Goal: Information Seeking & Learning: Learn about a topic

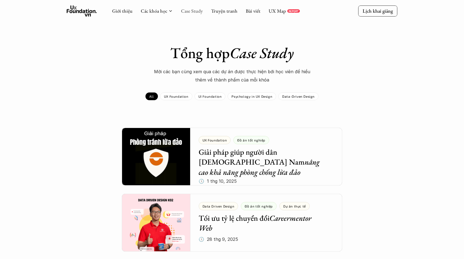
click at [180, 11] on div "Giới thiệu Các khóa học Case Study Truyện tranh Bài viết UX Map REPORT" at bounding box center [206, 11] width 188 height 11
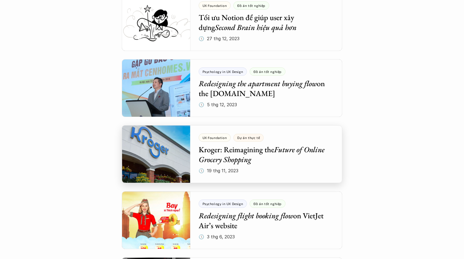
scroll to position [1489, 0]
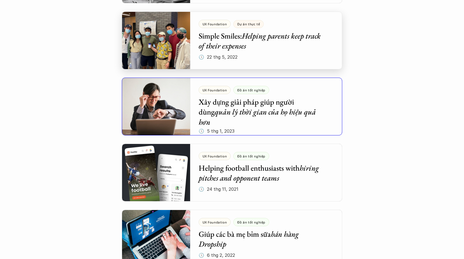
scroll to position [1764, 0]
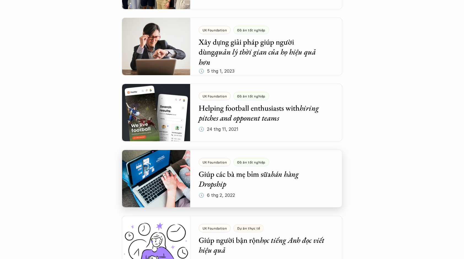
drag, startPoint x: 191, startPoint y: 161, endPoint x: 95, endPoint y: 140, distance: 97.8
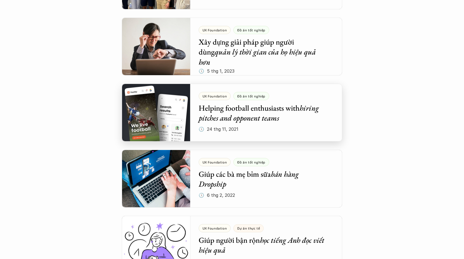
click at [245, 116] on div at bounding box center [232, 113] width 221 height 58
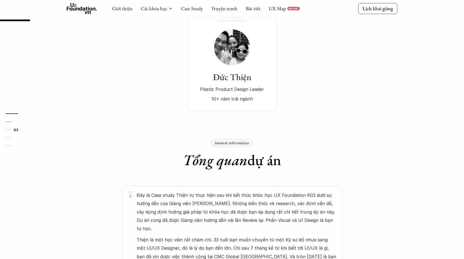
scroll to position [165, 0]
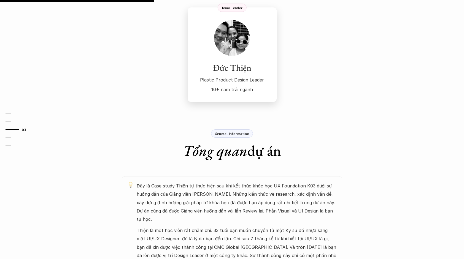
click at [246, 85] on p "10+ năm trái ngành" at bounding box center [232, 89] width 78 height 8
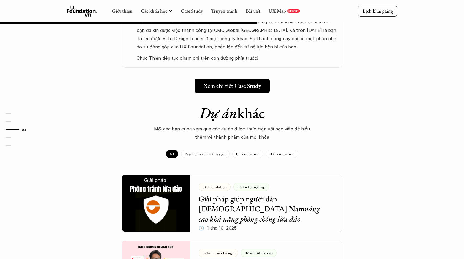
scroll to position [414, 0]
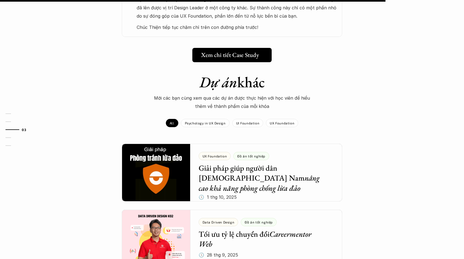
click at [247, 52] on h5 "Xem chi tiết Case Study" at bounding box center [230, 55] width 58 height 7
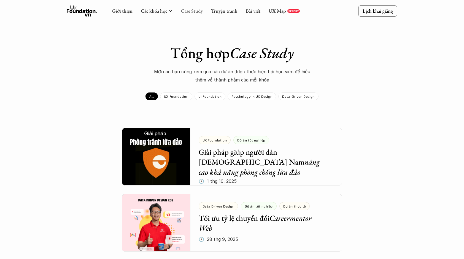
click at [194, 12] on link "Case Study" at bounding box center [192, 11] width 22 height 6
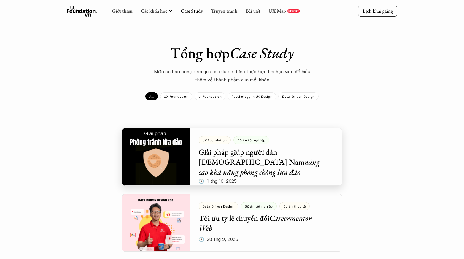
click at [258, 160] on div at bounding box center [232, 157] width 221 height 58
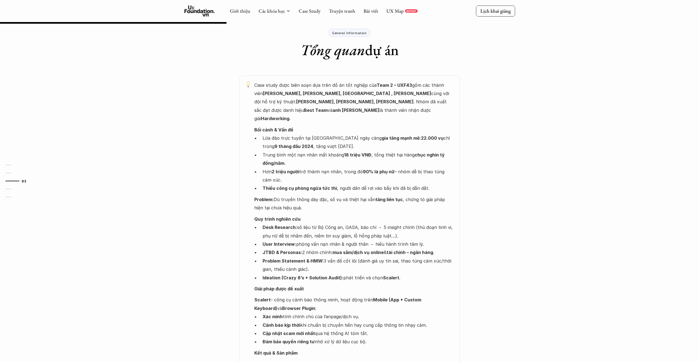
scroll to position [248, 0]
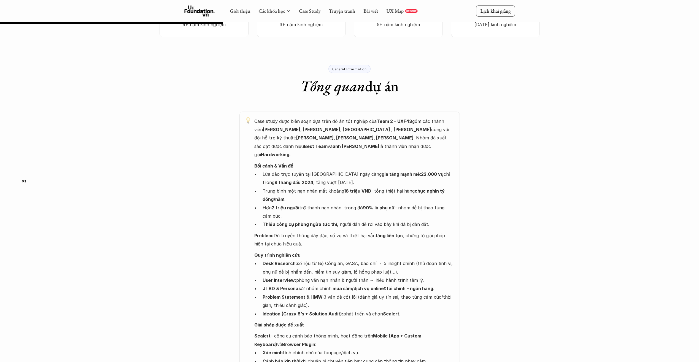
click at [208, 236] on div "Case study được biên soạn dựa trên đồ án tốt nghiệp của Team 2 – UXF43 gồm các …" at bounding box center [349, 353] width 331 height 483
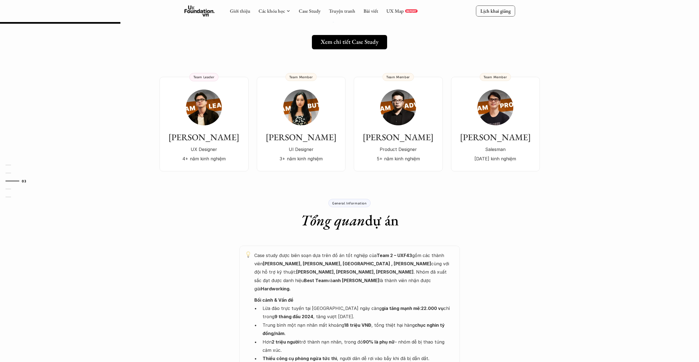
scroll to position [110, 0]
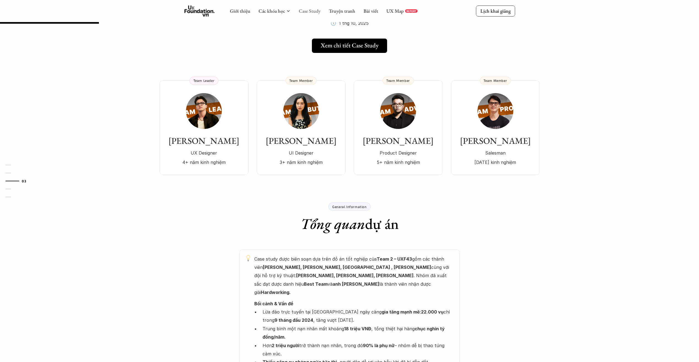
click at [316, 14] on link "Case Study" at bounding box center [310, 11] width 22 height 6
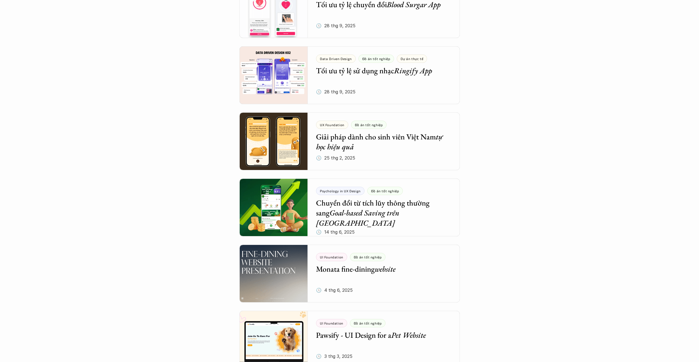
scroll to position [386, 0]
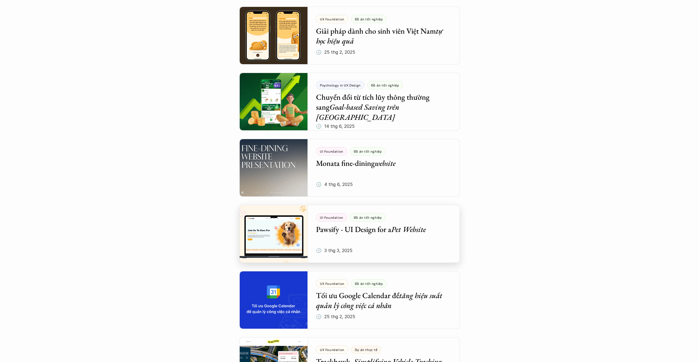
click at [431, 223] on div at bounding box center [350, 234] width 221 height 58
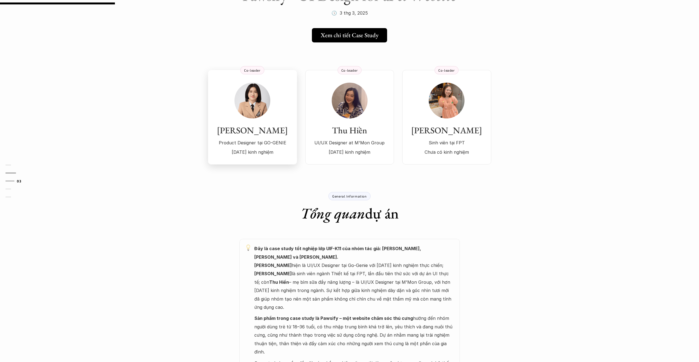
scroll to position [83, 0]
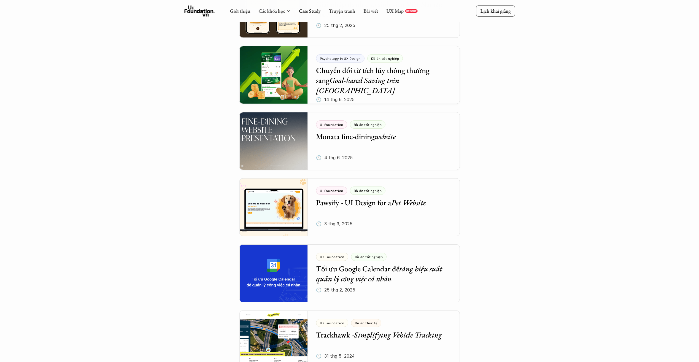
scroll to position [496, 0]
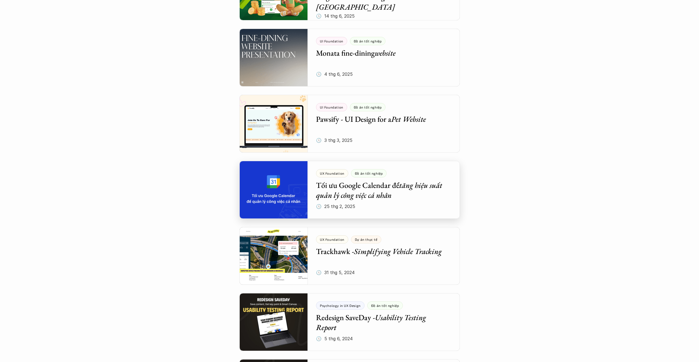
click at [410, 196] on div at bounding box center [350, 190] width 221 height 58
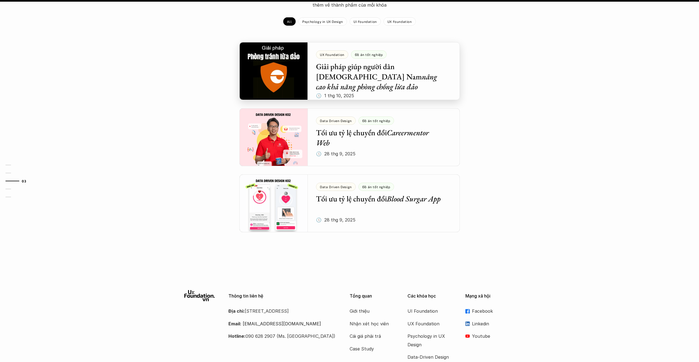
scroll to position [662, 0]
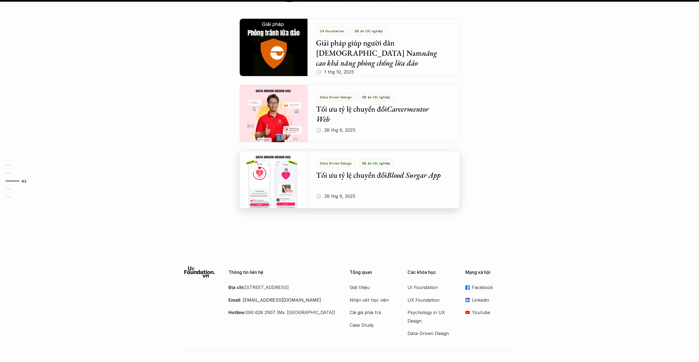
click at [350, 174] on div at bounding box center [350, 180] width 221 height 58
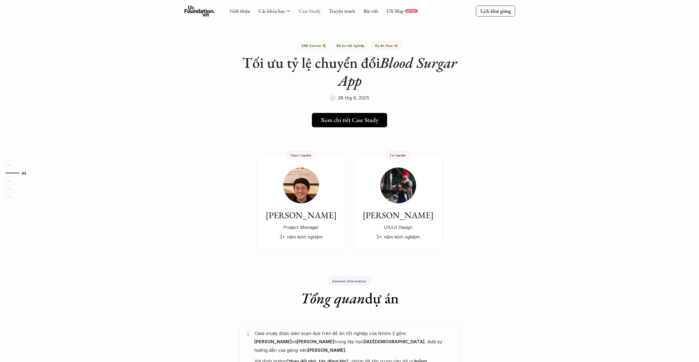
click at [311, 12] on link "Case Study" at bounding box center [310, 11] width 22 height 6
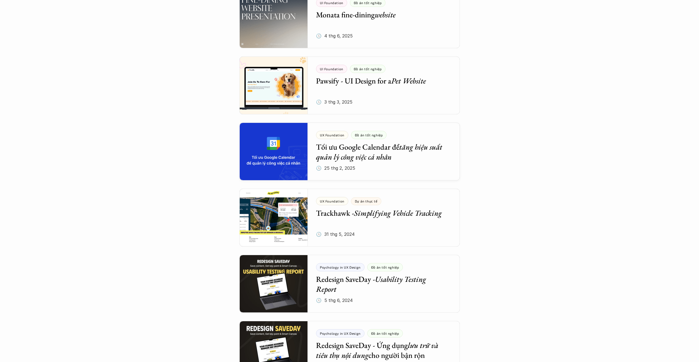
scroll to position [717, 0]
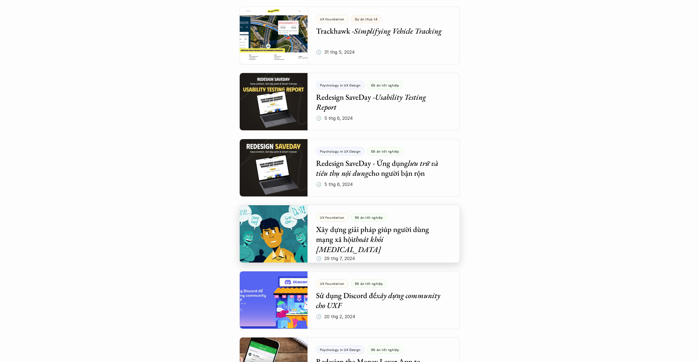
click at [367, 224] on div at bounding box center [350, 234] width 221 height 58
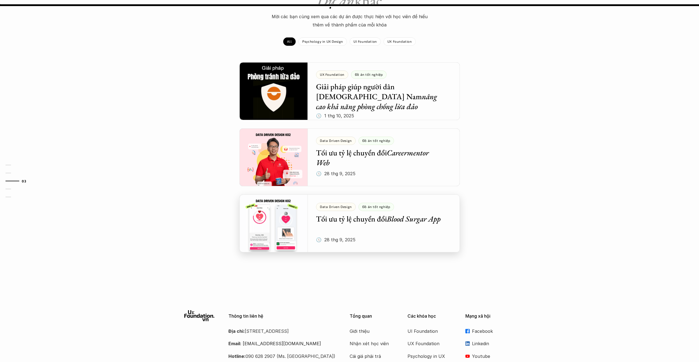
scroll to position [521, 0]
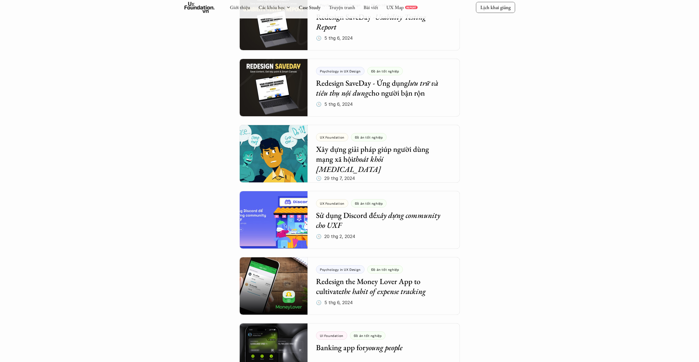
scroll to position [797, 0]
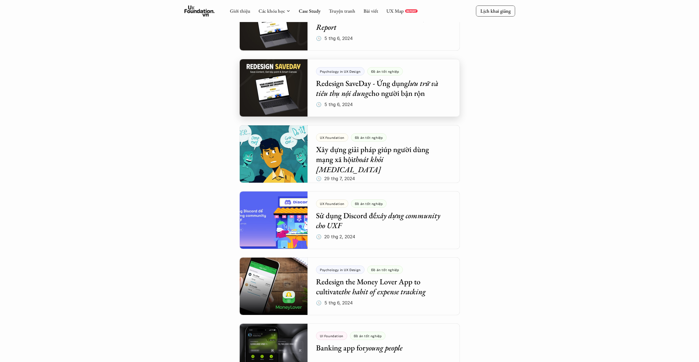
click at [395, 104] on div at bounding box center [350, 88] width 221 height 58
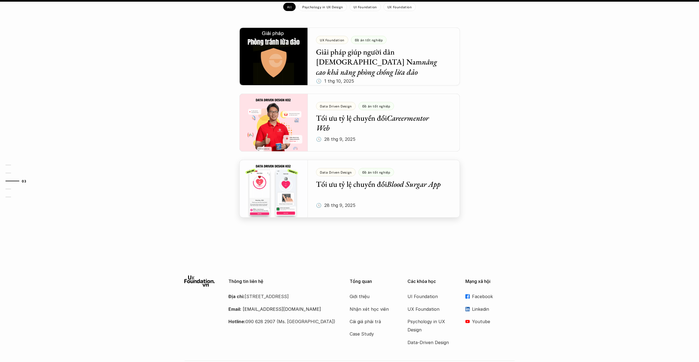
scroll to position [680, 0]
